Goal: Transaction & Acquisition: Purchase product/service

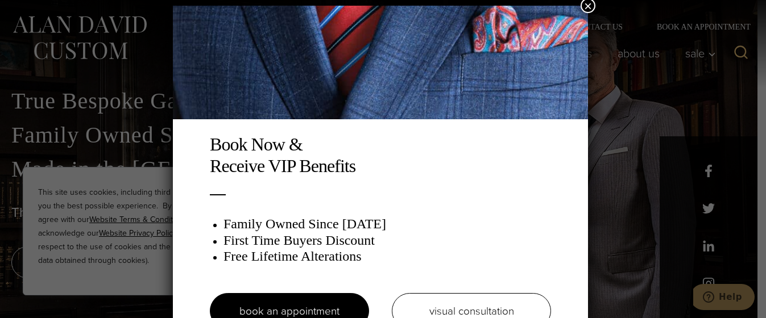
click at [594, 7] on button "×" at bounding box center [587, 5] width 15 height 15
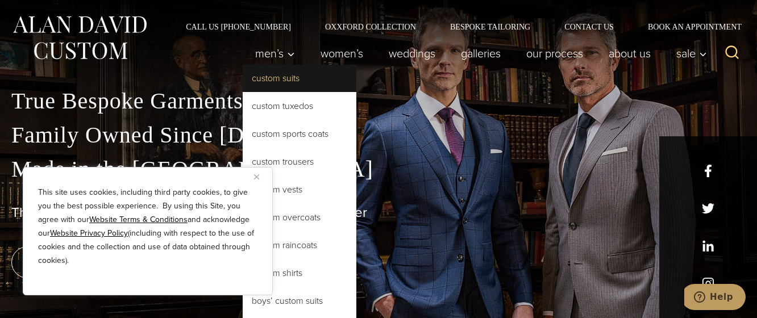
click at [267, 84] on link "Custom Suits" at bounding box center [300, 78] width 114 height 27
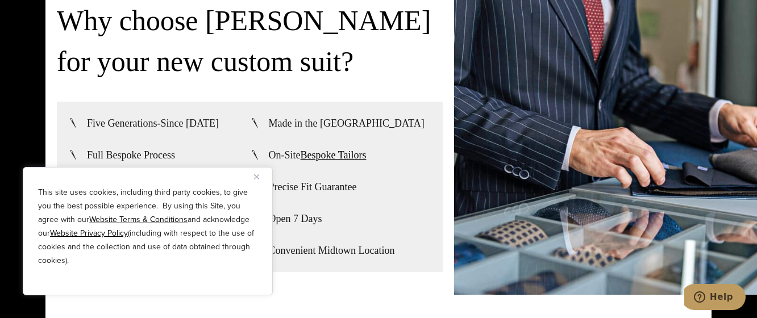
scroll to position [2501, 0]
